Goal: Task Accomplishment & Management: Manage account settings

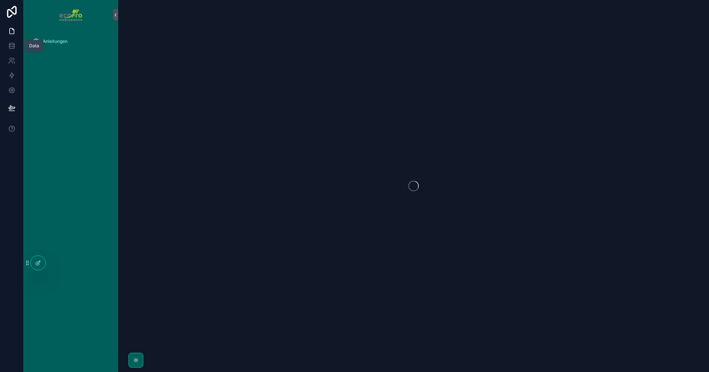
click at [11, 48] on icon at bounding box center [11, 45] width 7 height 7
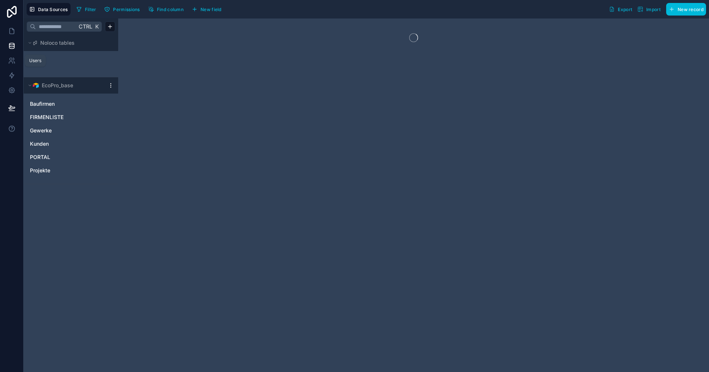
click at [18, 58] on link at bounding box center [11, 60] width 23 height 15
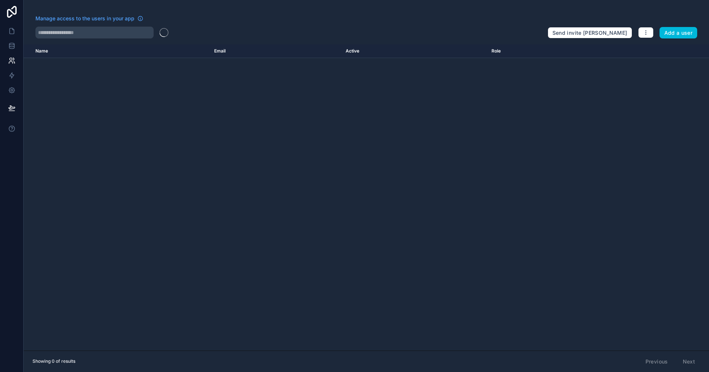
click at [81, 111] on div "Name Email Active Role userTable.email" at bounding box center [367, 197] width 686 height 306
click at [12, 73] on icon at bounding box center [12, 76] width 4 height 6
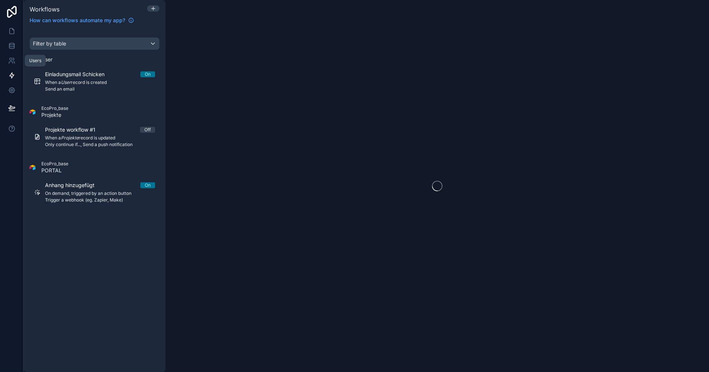
click at [13, 57] on icon at bounding box center [11, 60] width 7 height 7
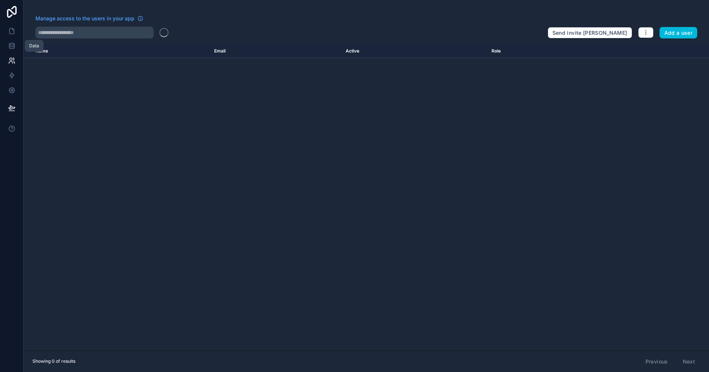
click at [15, 46] on icon at bounding box center [11, 45] width 7 height 7
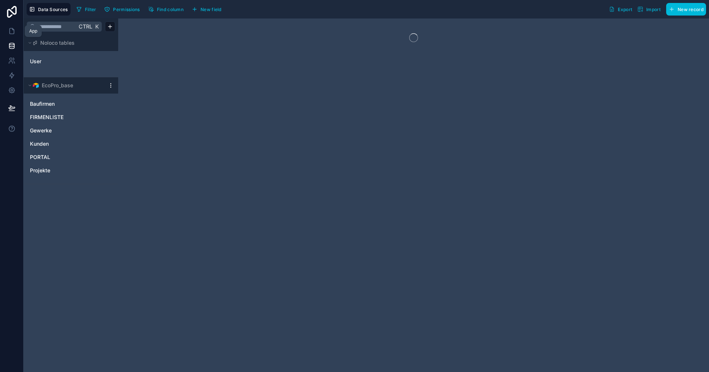
click at [13, 27] on icon at bounding box center [11, 30] width 7 height 7
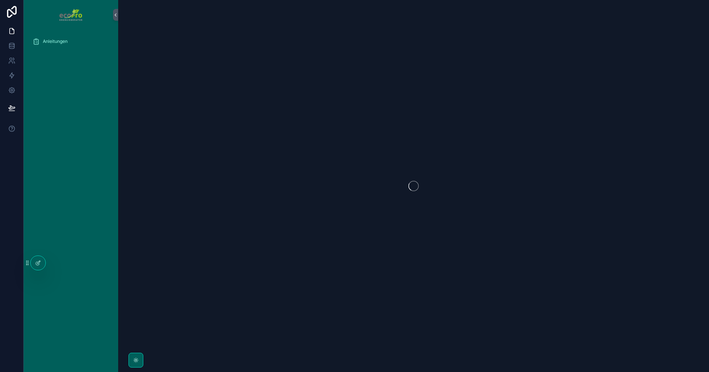
click at [78, 93] on div "Anleitungen" at bounding box center [71, 201] width 95 height 342
click at [0, 0] on icon at bounding box center [0, 0] width 0 height 0
click at [7, 62] on link at bounding box center [11, 60] width 23 height 15
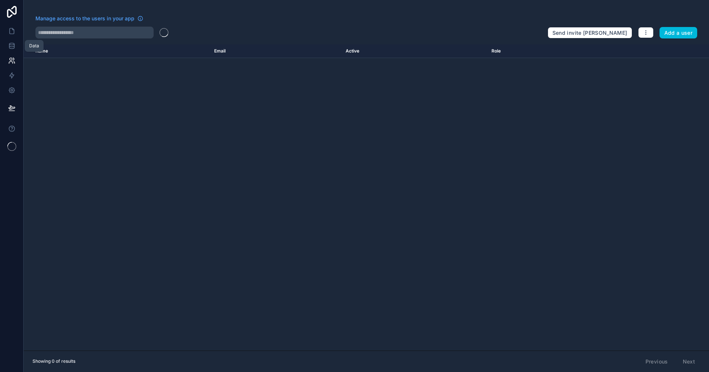
click at [14, 45] on icon at bounding box center [11, 45] width 5 height 3
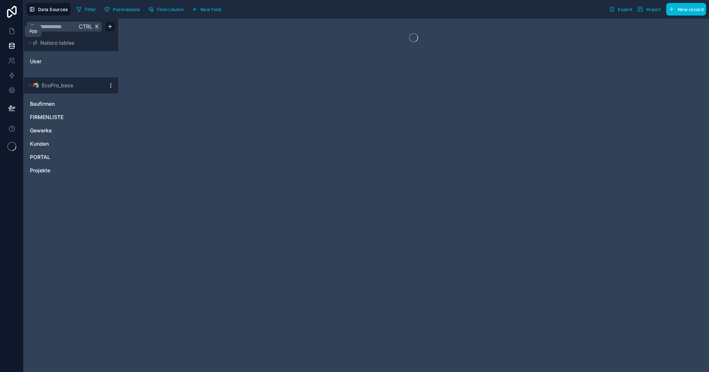
click at [13, 35] on link at bounding box center [11, 31] width 23 height 15
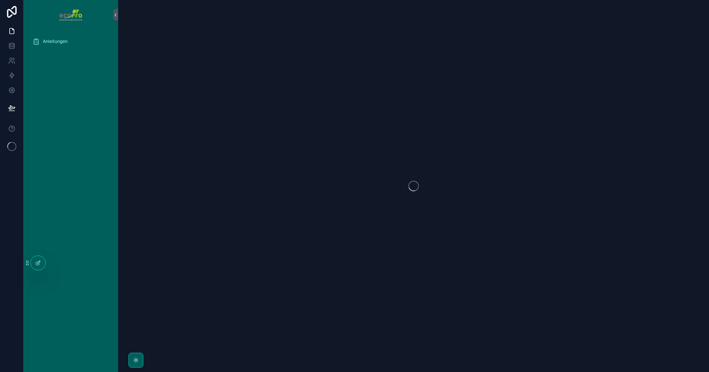
click at [58, 40] on span "Anleitungen" at bounding box center [55, 41] width 25 height 6
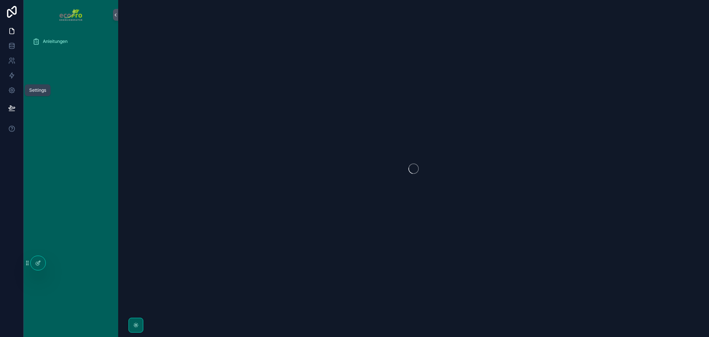
click at [9, 87] on icon at bounding box center [11, 89] width 7 height 7
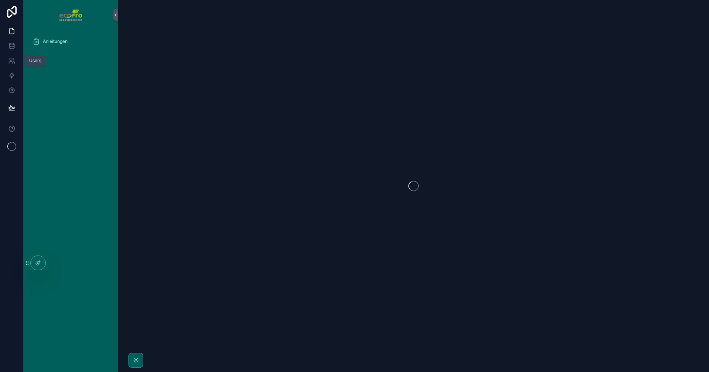
click at [13, 58] on icon at bounding box center [11, 60] width 7 height 7
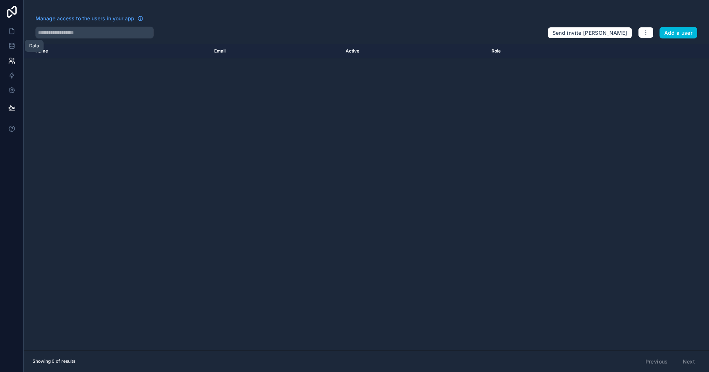
click at [13, 30] on icon at bounding box center [12, 28] width 1 height 1
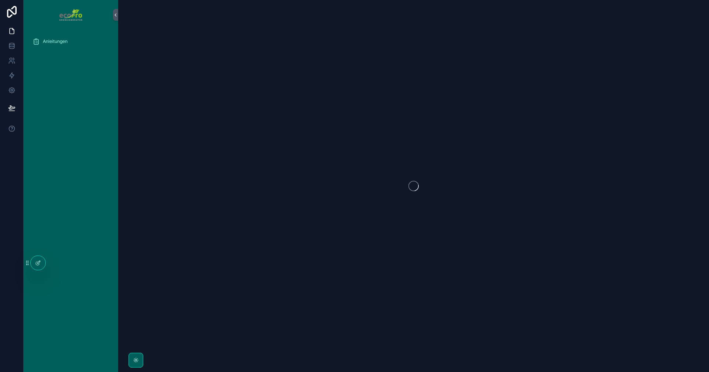
click at [0, 0] on div at bounding box center [0, 0] width 0 height 0
click at [0, 0] on icon at bounding box center [0, 0] width 0 height 0
click at [7, 109] on button at bounding box center [12, 108] width 16 height 21
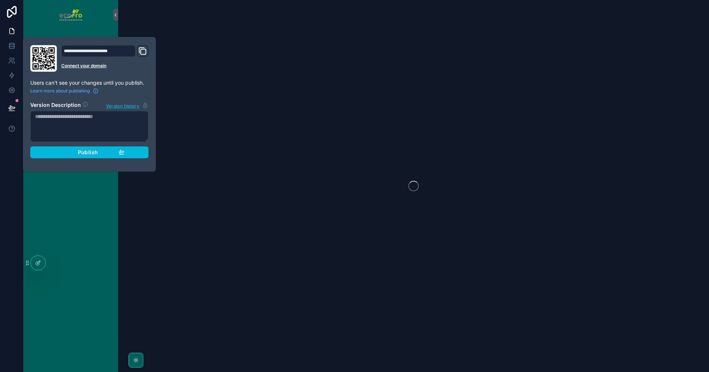
click at [96, 190] on div "Anleitungen" at bounding box center [71, 201] width 95 height 342
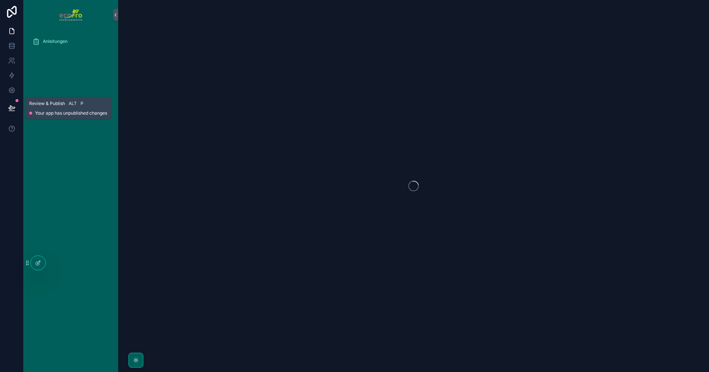
click at [12, 107] on icon at bounding box center [11, 108] width 6 height 4
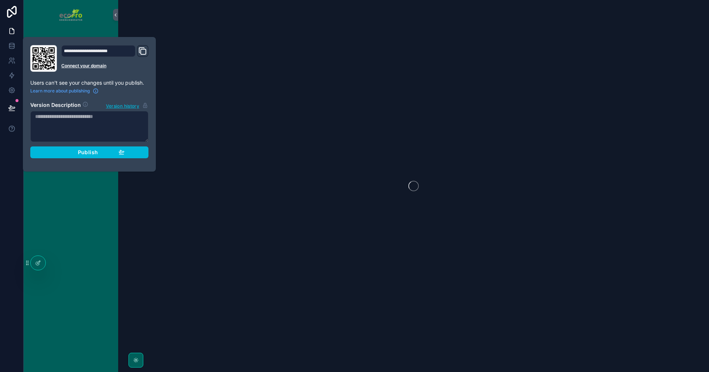
drag, startPoint x: 125, startPoint y: 118, endPoint x: 40, endPoint y: 122, distance: 85.4
click at [40, 122] on textarea at bounding box center [89, 126] width 118 height 31
click at [65, 120] on textarea at bounding box center [89, 126] width 118 height 31
click at [108, 130] on textarea at bounding box center [89, 126] width 118 height 31
click at [121, 124] on textarea at bounding box center [89, 126] width 118 height 31
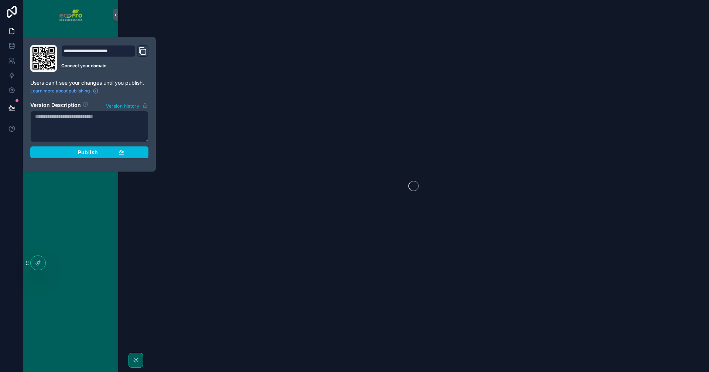
click at [34, 120] on textarea at bounding box center [89, 126] width 118 height 31
drag, startPoint x: 37, startPoint y: 118, endPoint x: 121, endPoint y: 119, distance: 84.2
click at [120, 119] on textarea at bounding box center [89, 126] width 118 height 31
drag, startPoint x: 121, startPoint y: 119, endPoint x: 57, endPoint y: 117, distance: 63.9
click at [57, 117] on textarea at bounding box center [89, 126] width 118 height 31
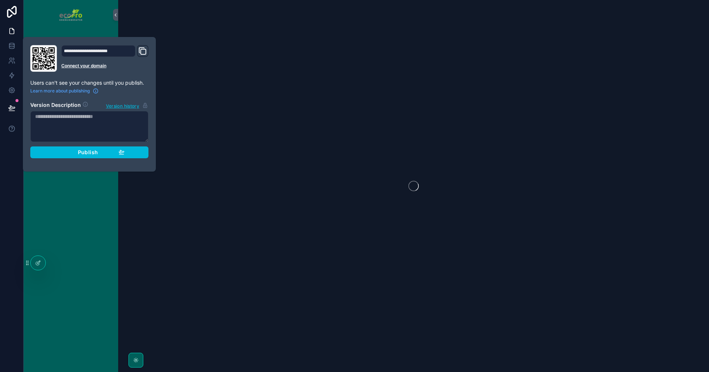
click at [57, 119] on textarea at bounding box center [89, 126] width 118 height 31
type textarea "*"
click at [90, 65] on link "Connect your domain" at bounding box center [104, 66] width 87 height 6
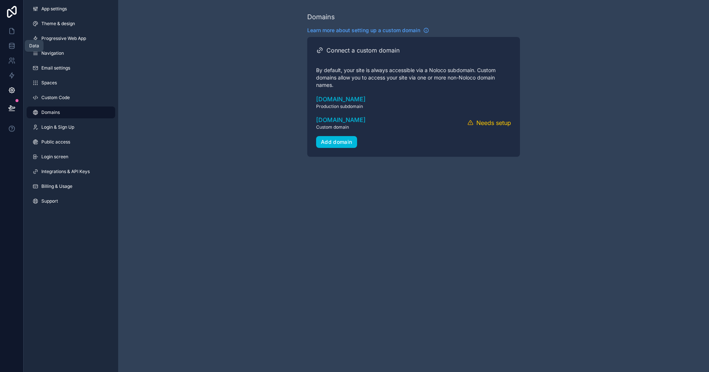
click at [9, 46] on icon at bounding box center [11, 47] width 5 height 3
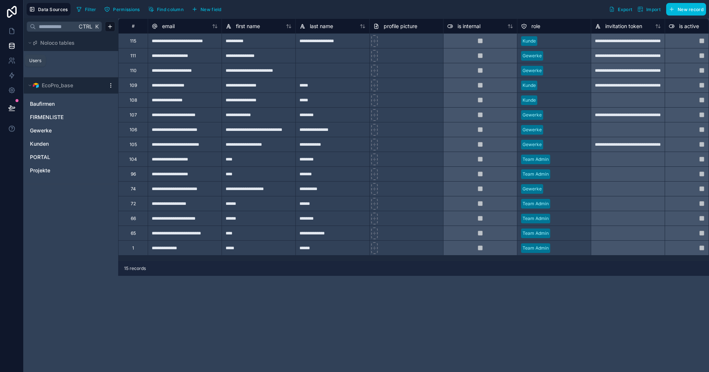
click at [10, 64] on icon at bounding box center [11, 60] width 7 height 7
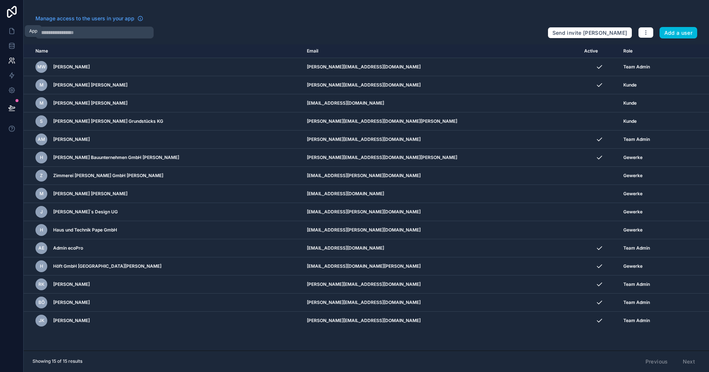
click at [11, 28] on icon at bounding box center [12, 31] width 4 height 6
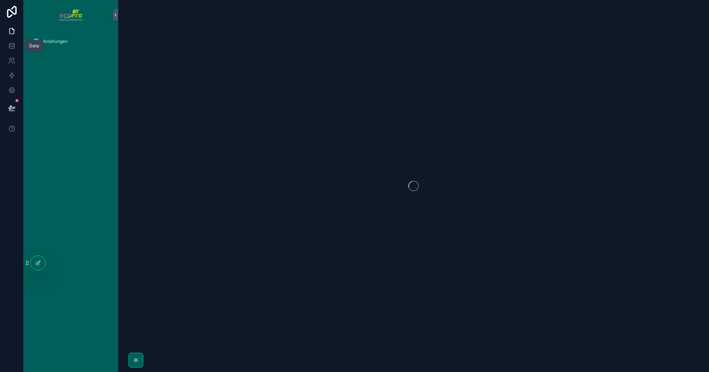
click at [10, 48] on icon at bounding box center [11, 45] width 7 height 7
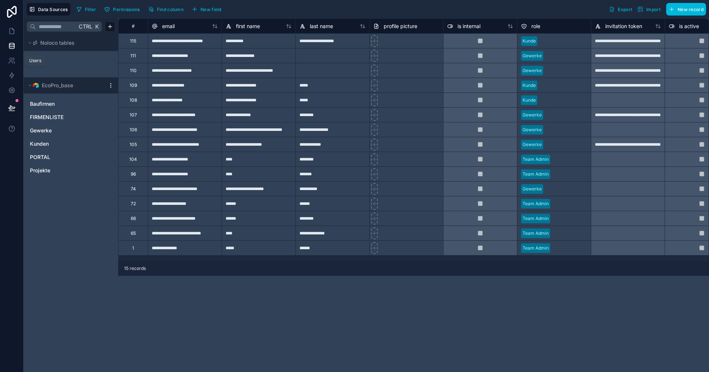
click at [7, 61] on link at bounding box center [11, 60] width 23 height 15
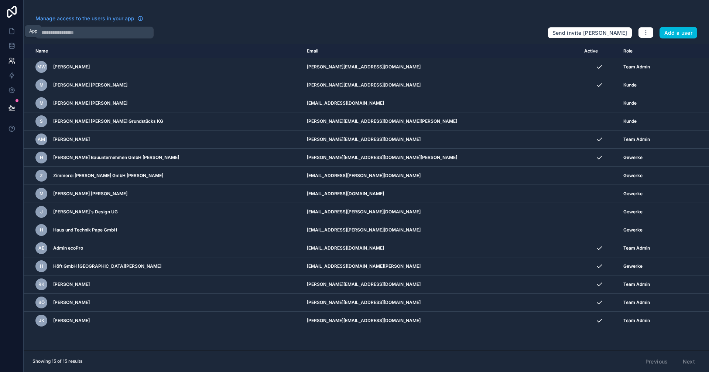
click at [13, 28] on icon at bounding box center [11, 30] width 7 height 7
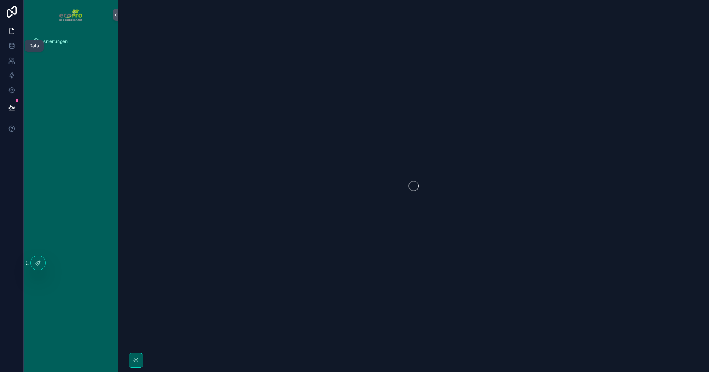
click at [12, 44] on icon at bounding box center [11, 45] width 7 height 7
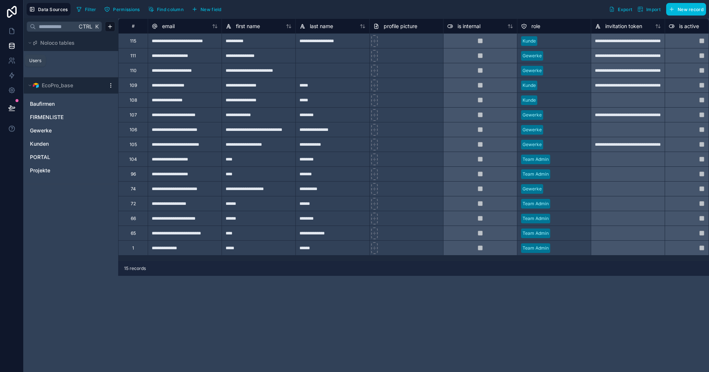
click at [11, 57] on icon at bounding box center [11, 60] width 7 height 7
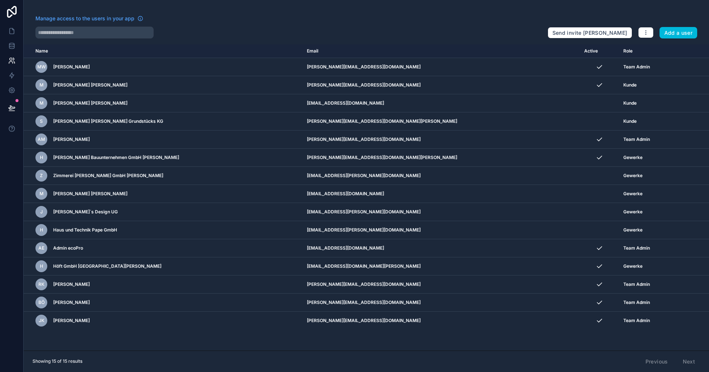
click at [191, 24] on div "Manage access to the users in your app" at bounding box center [288, 21] width 506 height 12
click at [10, 34] on icon at bounding box center [12, 31] width 4 height 6
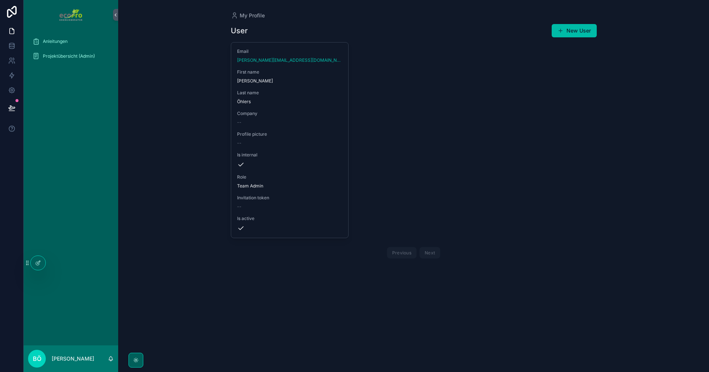
click at [57, 55] on span "Projektübersicht (Admin)" at bounding box center [69, 56] width 52 height 6
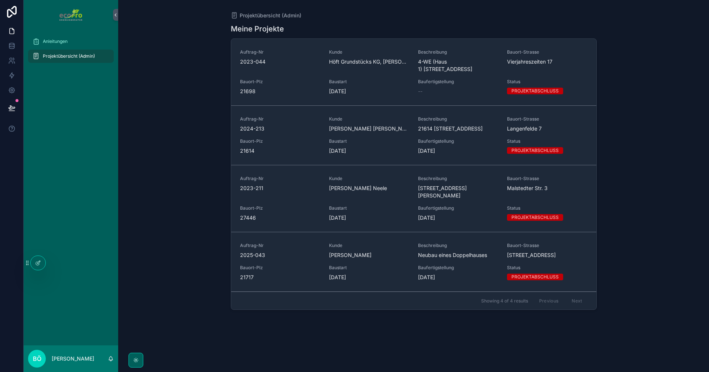
click at [0, 0] on div at bounding box center [0, 0] width 0 height 0
click at [0, 0] on icon at bounding box center [0, 0] width 0 height 0
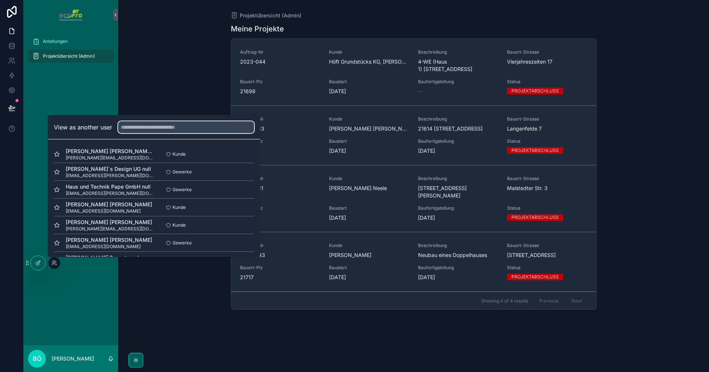
click at [172, 130] on input "text" at bounding box center [186, 127] width 136 height 12
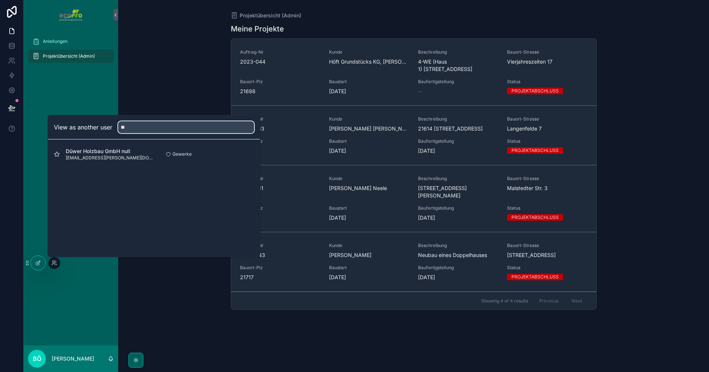
type input "**"
click at [95, 147] on div "Düwer Holzbau GmbH null info@duewer-holzbau.de Gewerke Select" at bounding box center [154, 154] width 200 height 18
click at [0, 0] on button "Select" at bounding box center [0, 0] width 0 height 0
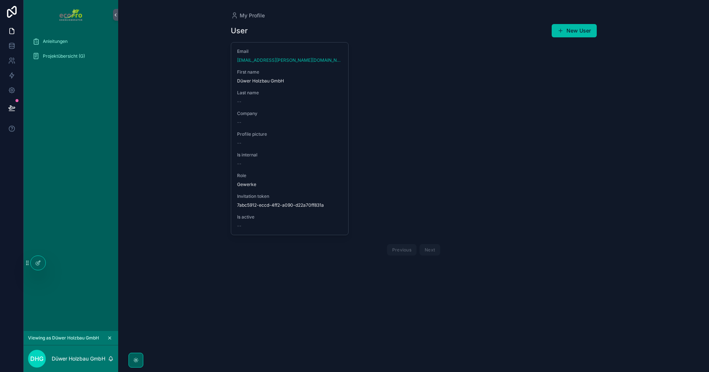
click at [76, 54] on span "Projektübersicht (G)" at bounding box center [64, 56] width 42 height 6
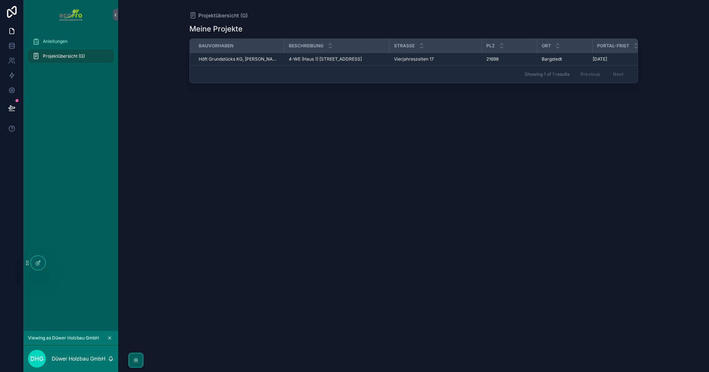
click at [303, 61] on span "4-WE (Haus 1) Vierjahreszeiten 17, 21698 Bargstedt" at bounding box center [325, 59] width 73 height 6
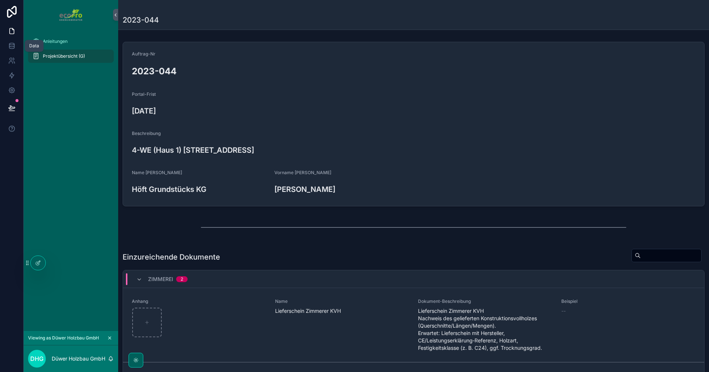
click at [11, 42] on icon at bounding box center [11, 45] width 7 height 7
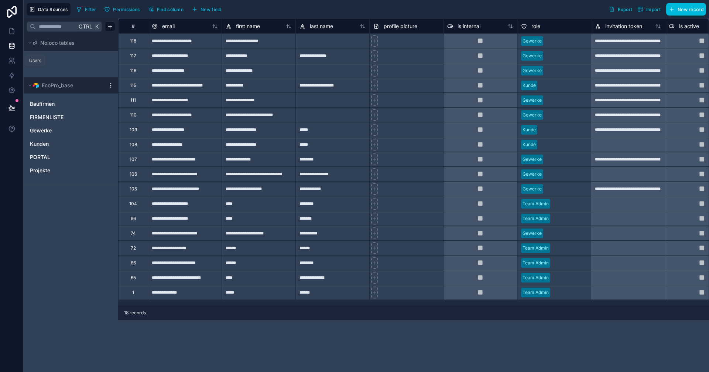
click at [9, 58] on icon at bounding box center [11, 60] width 7 height 7
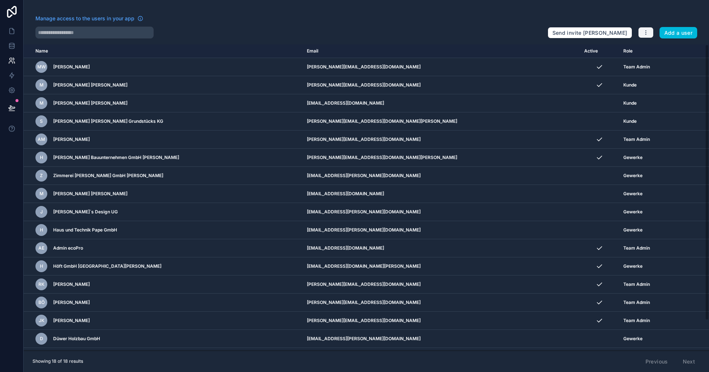
click at [648, 34] on icon "button" at bounding box center [646, 33] width 6 height 6
click at [396, 24] on div "Manage access to the users in your app" at bounding box center [288, 21] width 506 height 12
drag, startPoint x: 641, startPoint y: 0, endPoint x: 484, endPoint y: 23, distance: 158.3
click at [484, 23] on div "Manage access to the users in your app" at bounding box center [288, 21] width 506 height 12
click at [462, 17] on div "Manage access to the users in your app" at bounding box center [288, 21] width 506 height 12
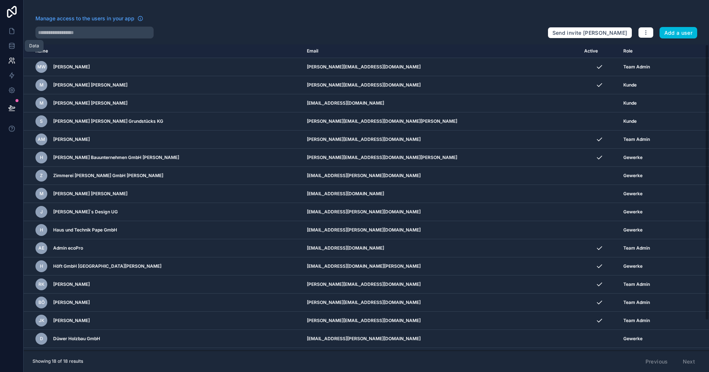
click at [12, 41] on link at bounding box center [11, 45] width 23 height 15
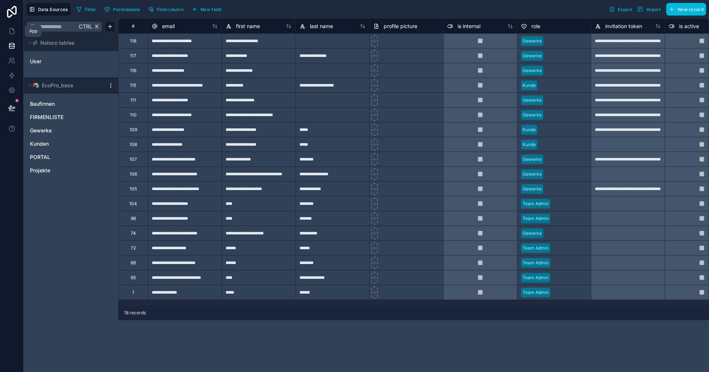
click at [8, 34] on icon at bounding box center [11, 30] width 7 height 7
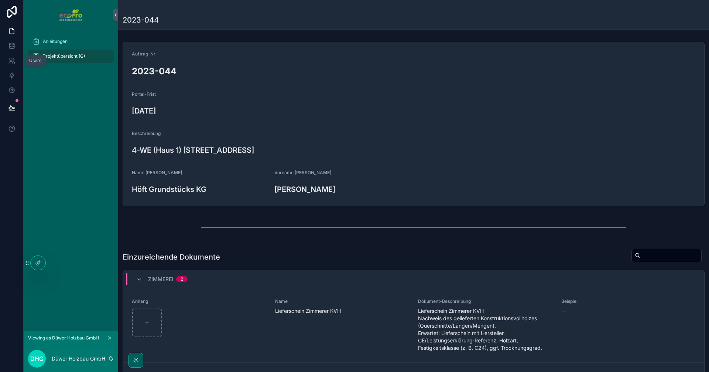
click at [7, 63] on link at bounding box center [11, 60] width 23 height 15
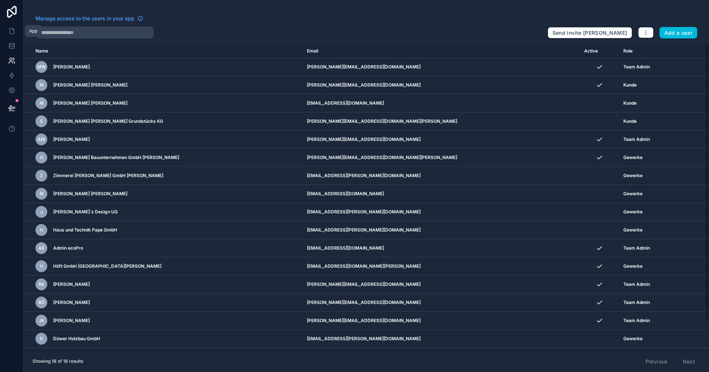
click at [10, 33] on icon at bounding box center [11, 30] width 7 height 7
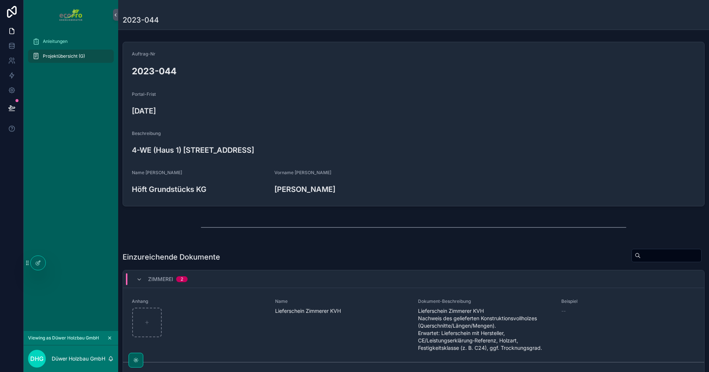
click at [0, 0] on icon at bounding box center [0, 0] width 0 height 0
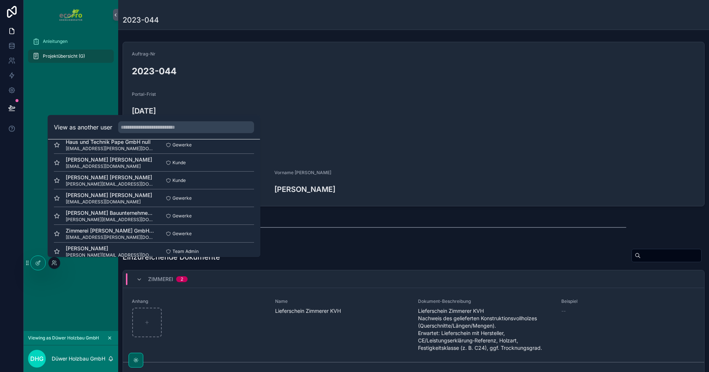
scroll to position [111, 0]
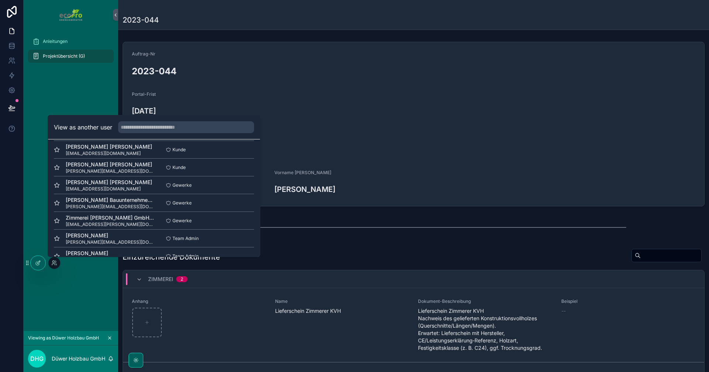
click at [106, 204] on span "s.spreckels@h-wiebusch.de" at bounding box center [110, 207] width 88 height 6
click at [0, 0] on button "Select" at bounding box center [0, 0] width 0 height 0
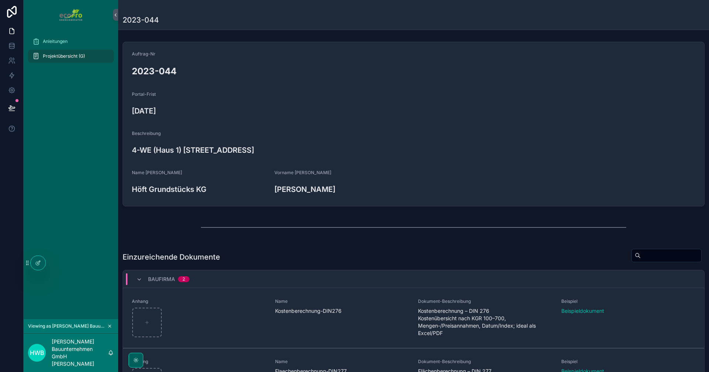
click at [84, 58] on span "Projektübersicht (G)" at bounding box center [64, 56] width 42 height 6
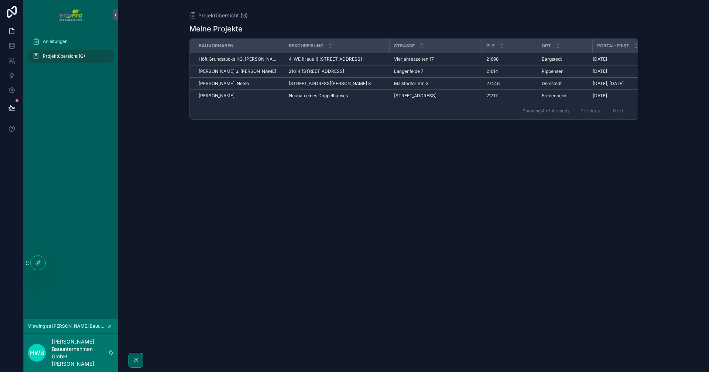
click at [325, 62] on span "4-WE (Haus 1) [STREET_ADDRESS]" at bounding box center [325, 59] width 73 height 6
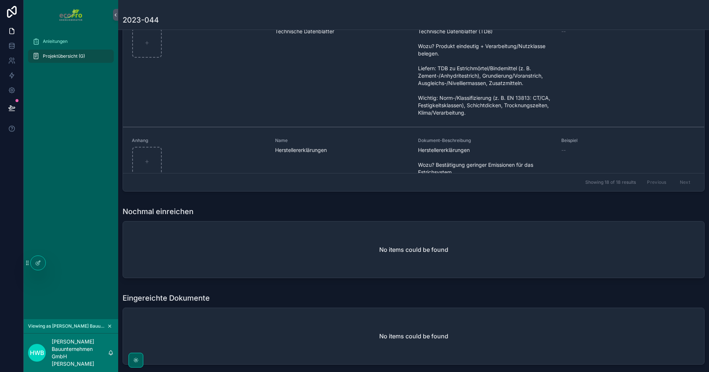
scroll to position [51, 0]
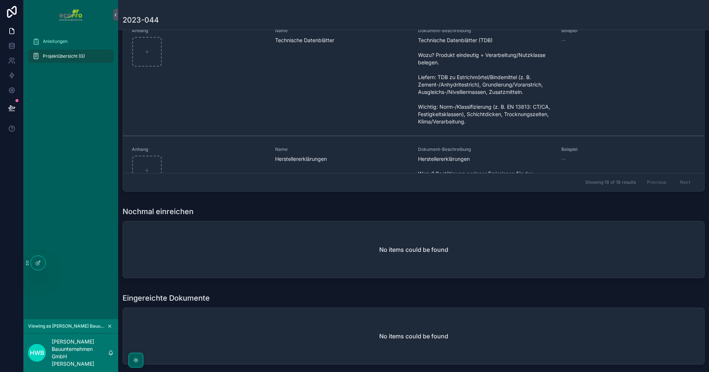
click at [478, 221] on div "No items could be found" at bounding box center [413, 249] width 581 height 56
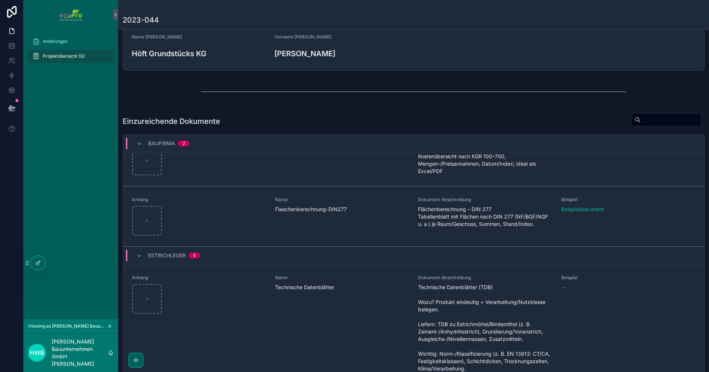
scroll to position [0, 0]
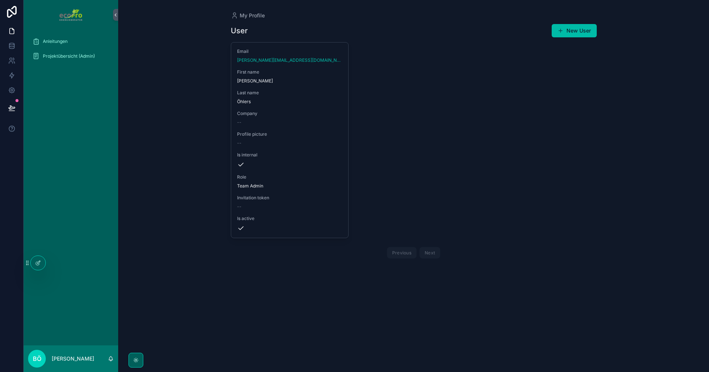
click at [0, 0] on icon at bounding box center [0, 0] width 0 height 0
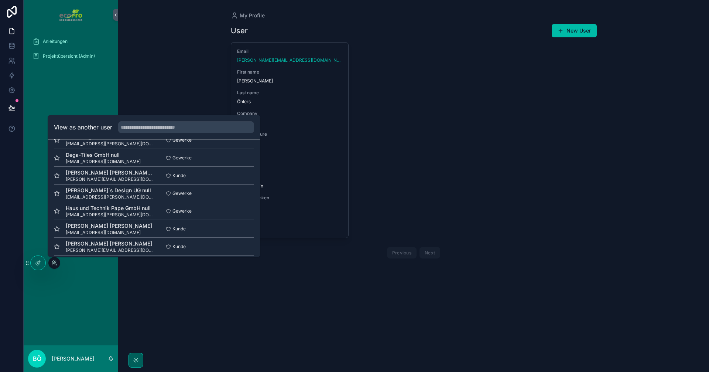
scroll to position [111, 0]
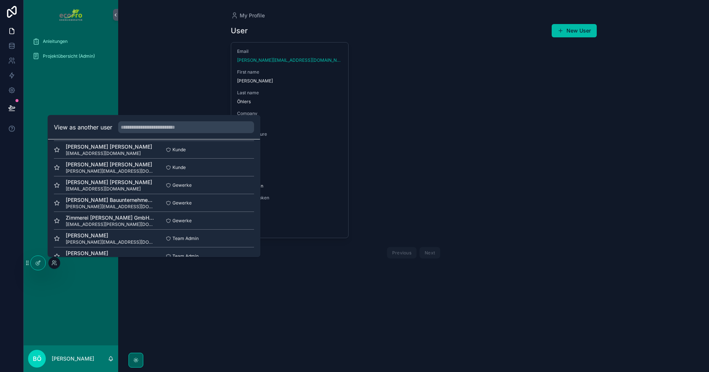
click at [0, 0] on button "Select" at bounding box center [0, 0] width 0 height 0
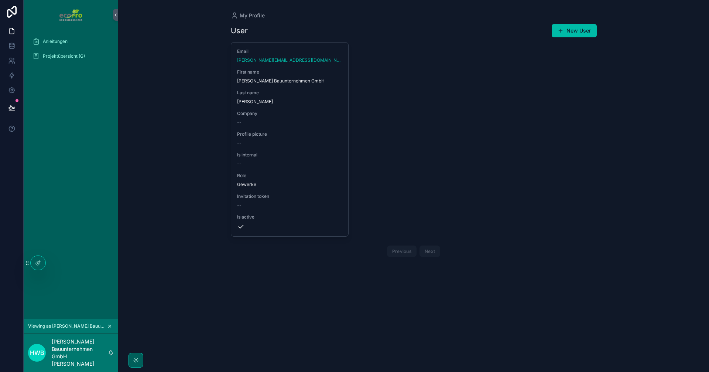
click at [81, 60] on div "Projektübersicht (G)" at bounding box center [71, 56] width 77 height 12
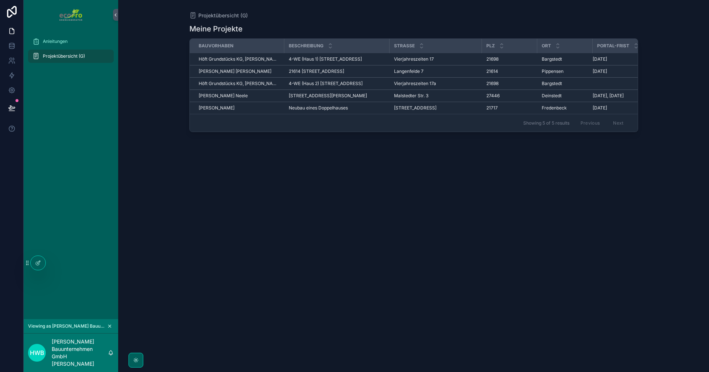
click at [289, 62] on span "4-WE (Haus 1) [STREET_ADDRESS]" at bounding box center [325, 59] width 73 height 6
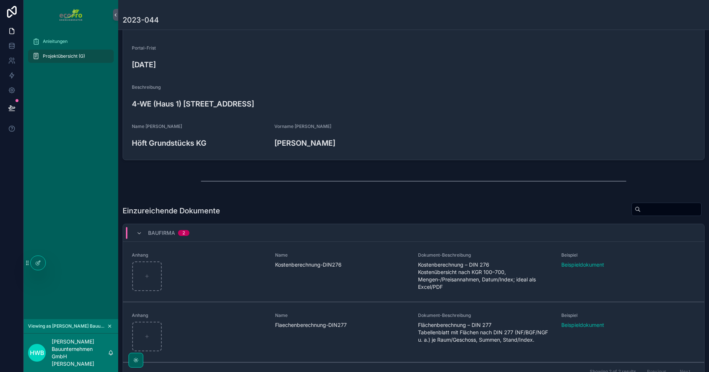
scroll to position [22, 0]
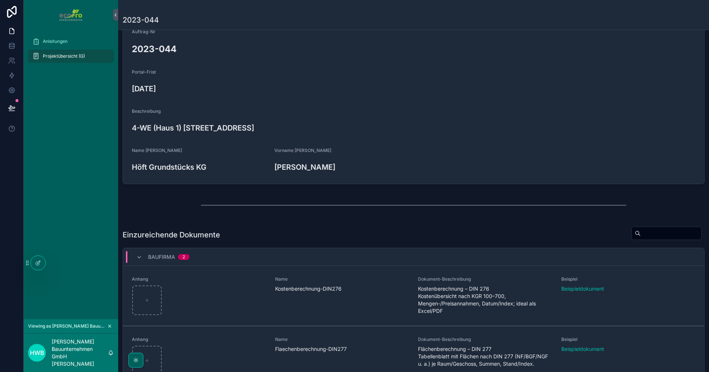
click at [0, 0] on icon at bounding box center [0, 0] width 0 height 0
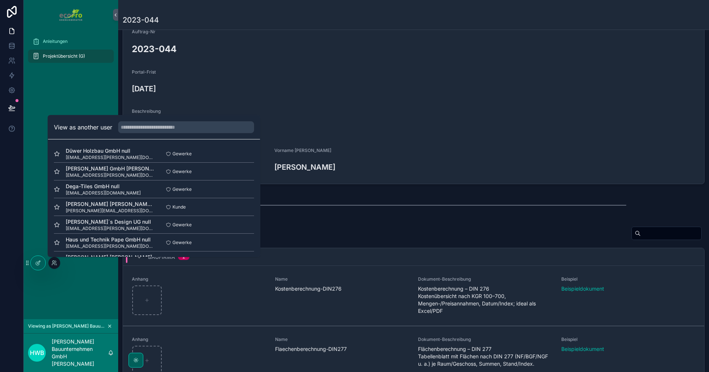
scroll to position [0, 0]
click at [0, 0] on button "Select" at bounding box center [0, 0] width 0 height 0
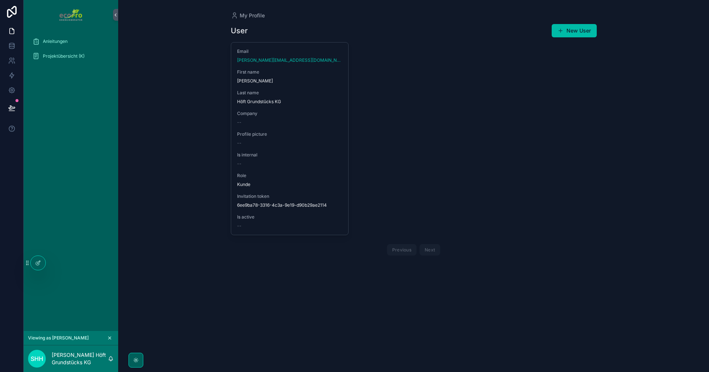
click at [64, 52] on div "Projektübersicht (K)" at bounding box center [71, 56] width 77 height 12
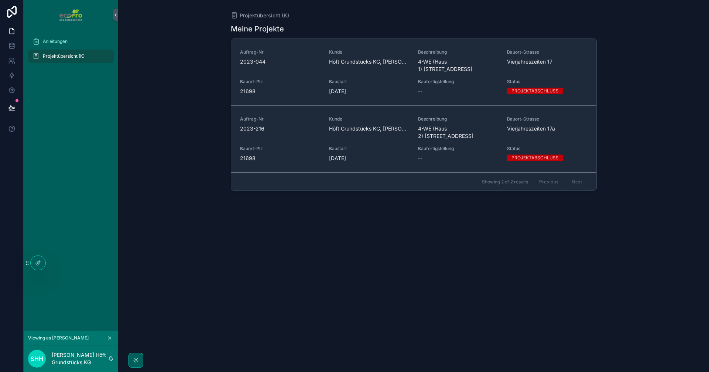
click at [313, 155] on span "21698" at bounding box center [280, 157] width 80 height 7
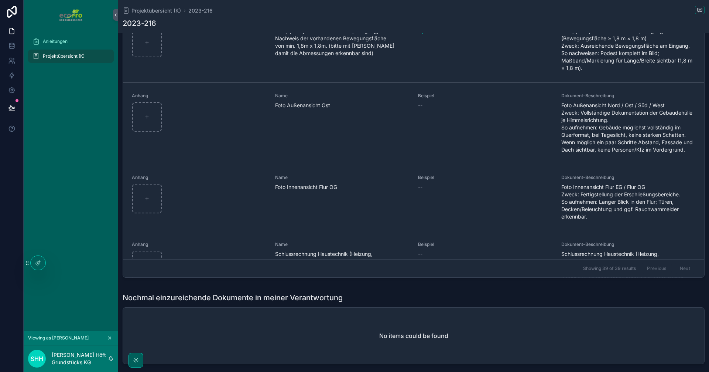
scroll to position [2361, 0]
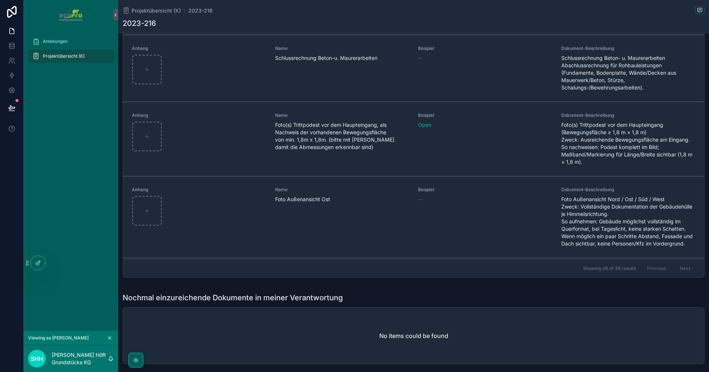
click at [418, 128] on link "Open" at bounding box center [424, 125] width 13 height 6
